Goal: Task Accomplishment & Management: Use online tool/utility

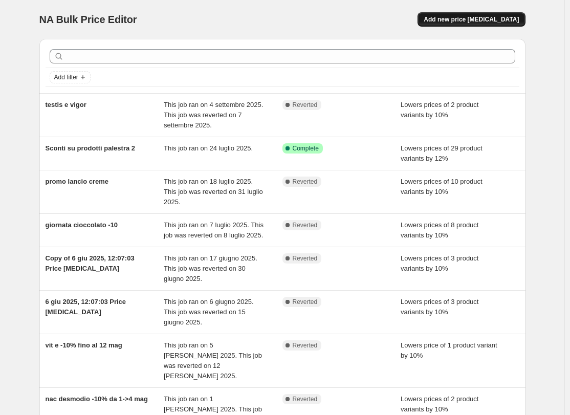
click at [485, 19] on span "Add new price [MEDICAL_DATA]" at bounding box center [471, 19] width 95 height 8
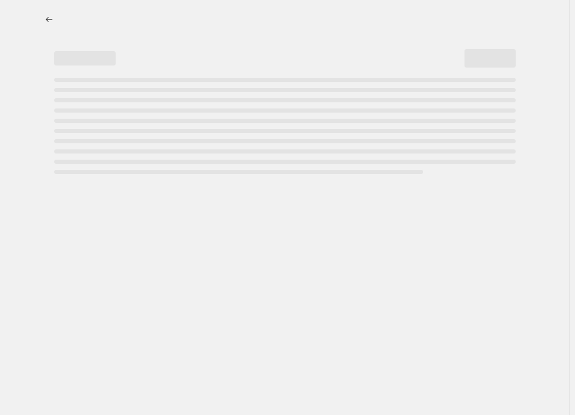
select select "percentage"
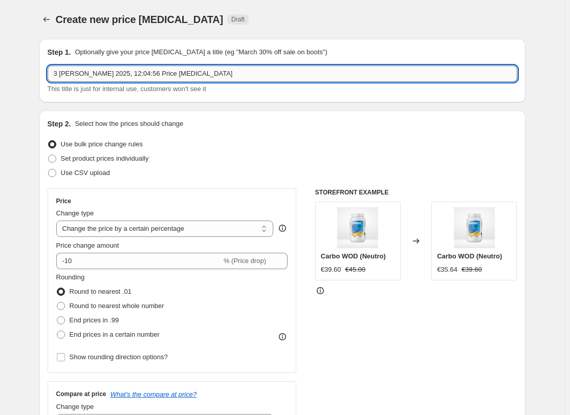
click at [119, 75] on input "3 [PERSON_NAME] 2025, 12:04:56 Price [MEDICAL_DATA]" at bounding box center [283, 73] width 470 height 16
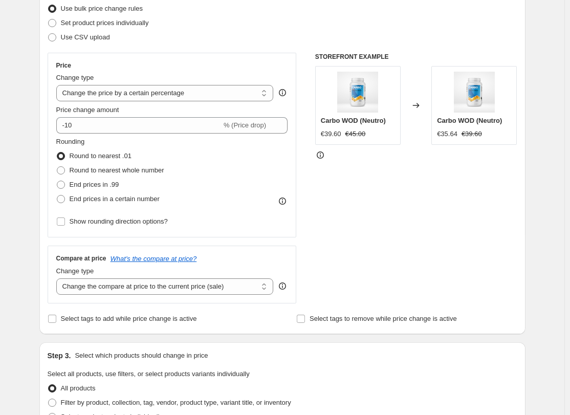
scroll to position [154, 0]
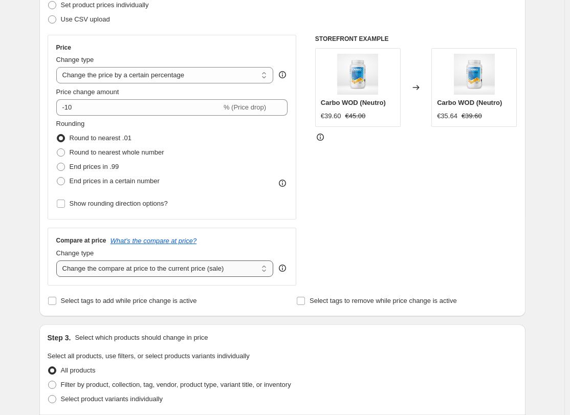
type input "settimana del cuore"
click at [197, 273] on select "Change the compare at price to the current price (sale) Change the compare at p…" at bounding box center [164, 268] width 217 height 16
select select "no_change"
click at [58, 260] on select "Change the compare at price to the current price (sale) Change the compare at p…" at bounding box center [164, 268] width 217 height 16
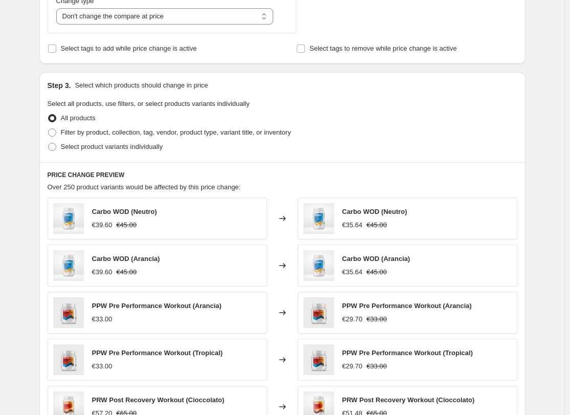
scroll to position [409, 0]
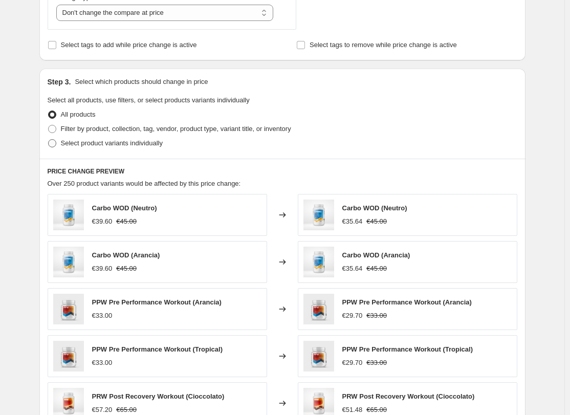
click at [86, 145] on span "Select product variants individually" at bounding box center [112, 143] width 102 height 8
click at [49, 140] on input "Select product variants individually" at bounding box center [48, 139] width 1 height 1
radio input "true"
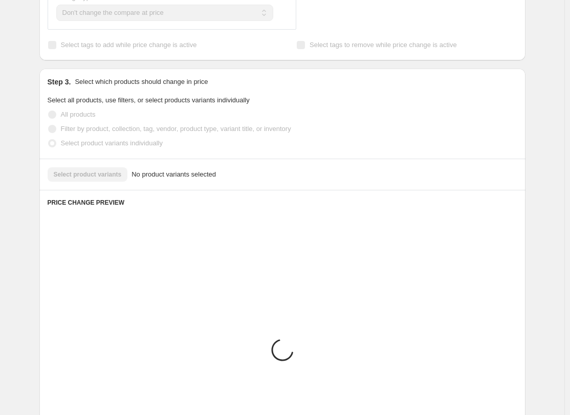
scroll to position [382, 0]
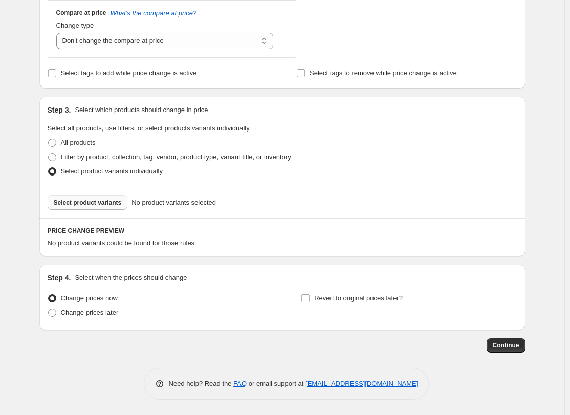
click at [98, 202] on span "Select product variants" at bounding box center [88, 203] width 68 height 8
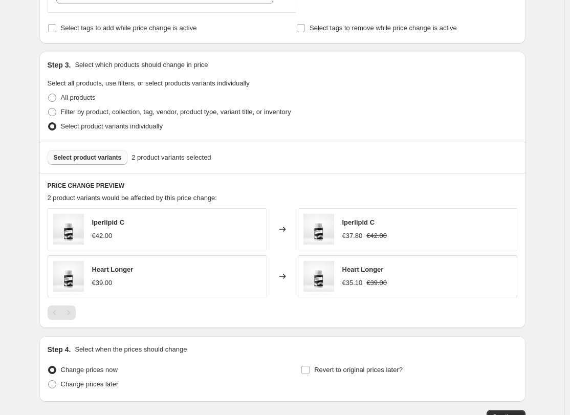
scroll to position [484, 0]
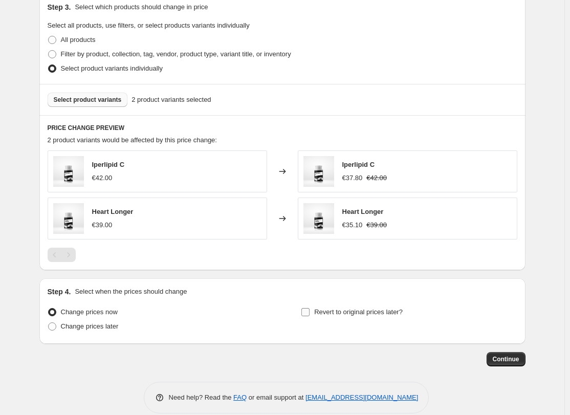
click at [310, 313] on input "Revert to original prices later?" at bounding box center [305, 312] width 8 height 8
checkbox input "true"
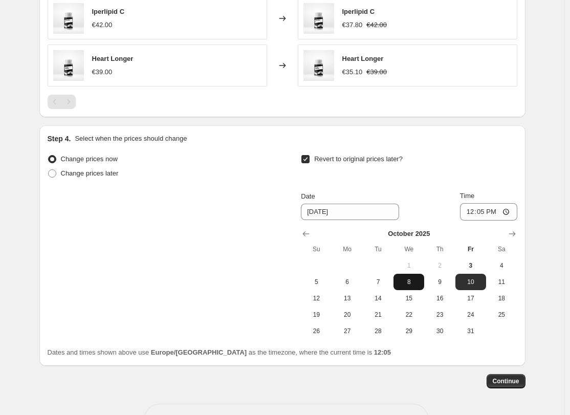
scroll to position [638, 0]
click at [411, 281] on span "8" at bounding box center [409, 281] width 23 height 8
type input "[DATE]"
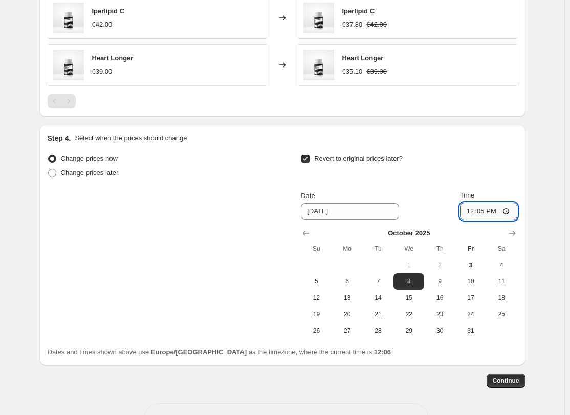
click at [485, 209] on input "12:05" at bounding box center [488, 211] width 57 height 17
type input "23:59"
click at [503, 174] on div "Revert to original prices later?" at bounding box center [409, 166] width 216 height 31
click at [512, 381] on span "Continue" at bounding box center [506, 381] width 27 height 8
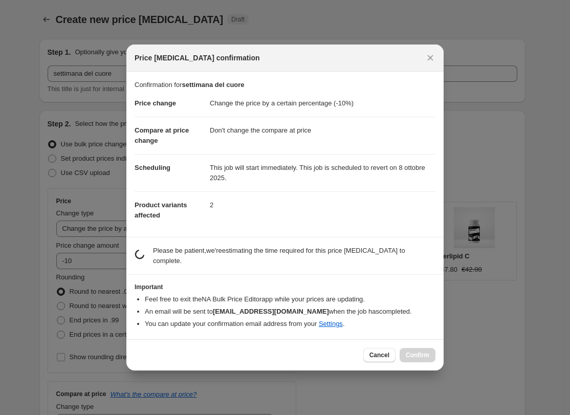
scroll to position [0, 0]
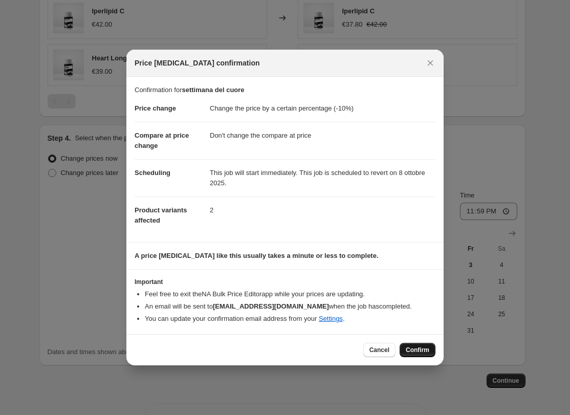
click at [421, 349] on span "Confirm" at bounding box center [418, 350] width 24 height 8
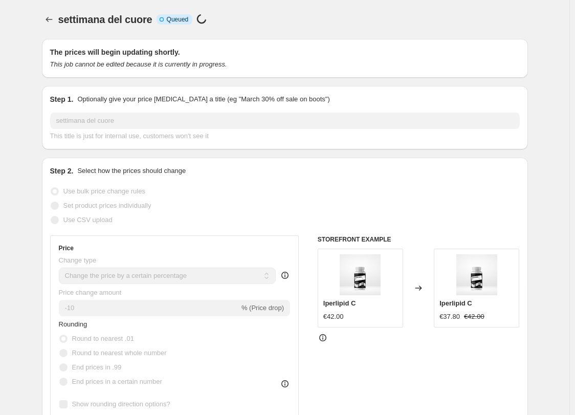
select select "percentage"
select select "no_change"
